Goal: Information Seeking & Learning: Learn about a topic

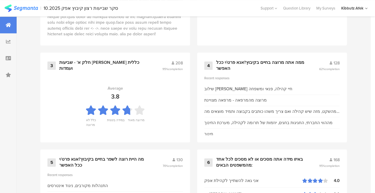
scroll to position [342, 0]
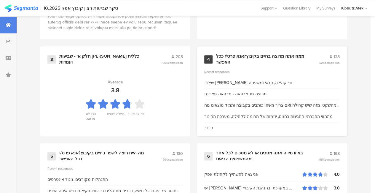
click at [257, 59] on div "ממה אתה מרוצה בחיים בקיבוץ?אנא פרט/י ככל האפשר" at bounding box center [260, 59] width 89 height 12
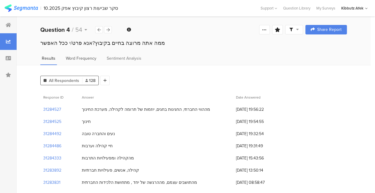
click at [90, 61] on span "Word Frequency" at bounding box center [81, 58] width 31 height 6
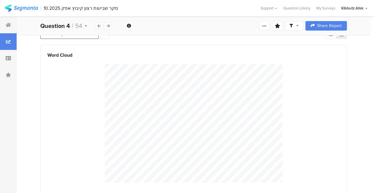
scroll to position [51, 0]
click at [109, 28] on div at bounding box center [108, 25] width 8 height 7
click at [98, 26] on icon at bounding box center [99, 26] width 3 height 4
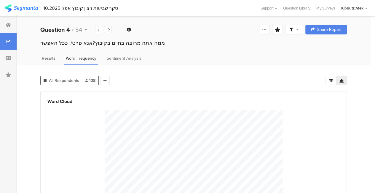
click at [50, 60] on span "Results" at bounding box center [49, 58] width 14 height 6
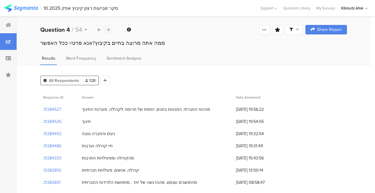
click at [110, 30] on div at bounding box center [108, 29] width 8 height 7
